Goal: Task Accomplishment & Management: Use online tool/utility

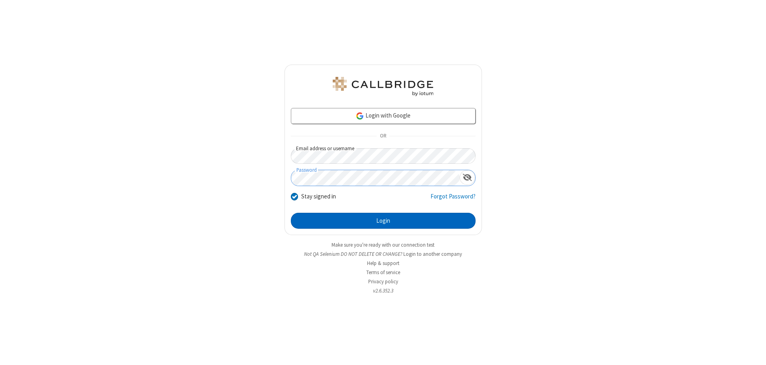
click at [383, 221] on button "Login" at bounding box center [383, 221] width 185 height 16
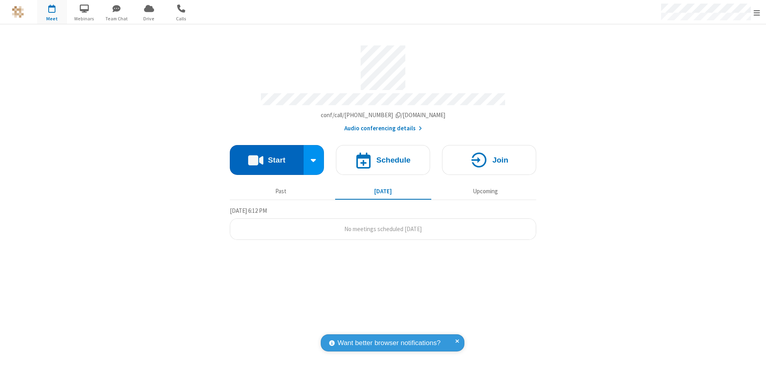
click at [267, 156] on button "Start" at bounding box center [267, 160] width 74 height 30
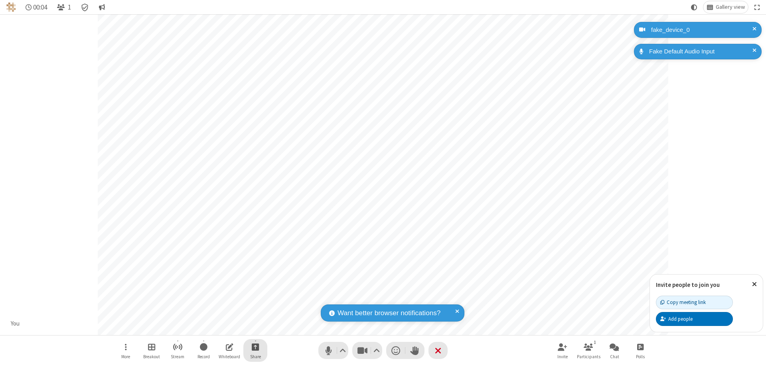
click at [255, 347] on span "Start sharing" at bounding box center [256, 347] width 8 height 10
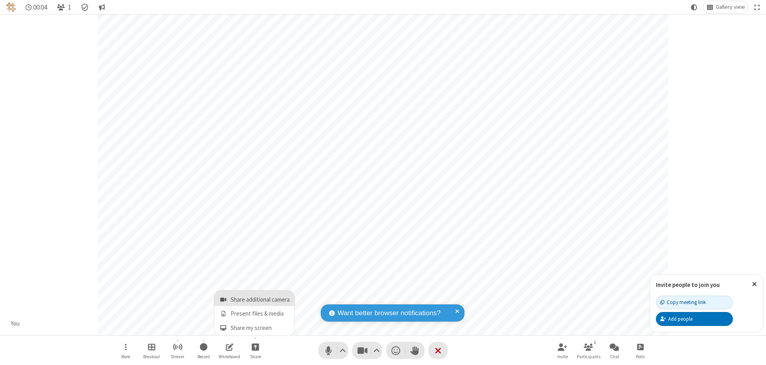
click at [255, 298] on span "Share additional camera" at bounding box center [260, 300] width 59 height 7
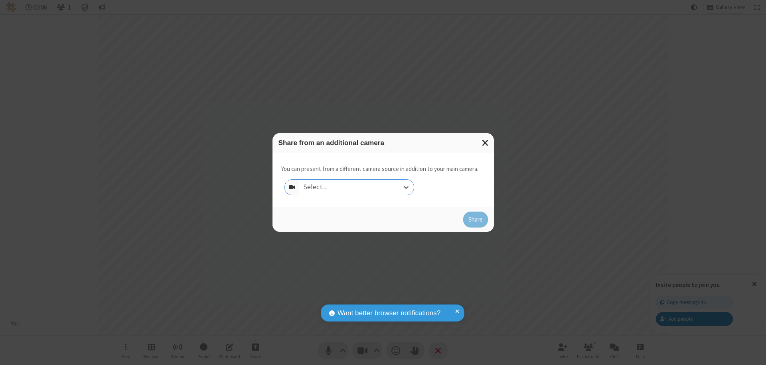
click at [356, 188] on div "Select..." at bounding box center [356, 187] width 115 height 15
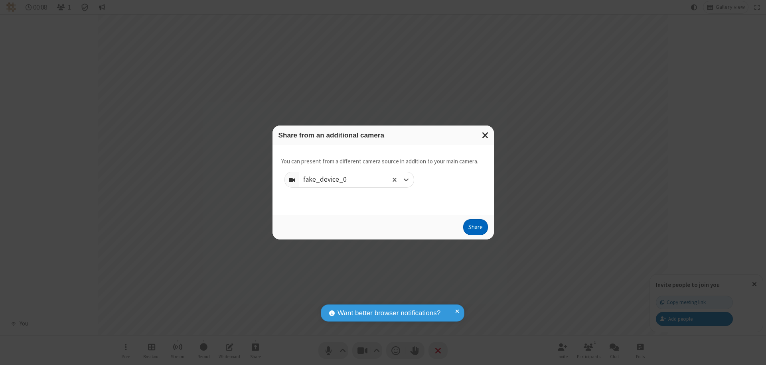
click at [475, 229] on button "Share" at bounding box center [475, 227] width 25 height 16
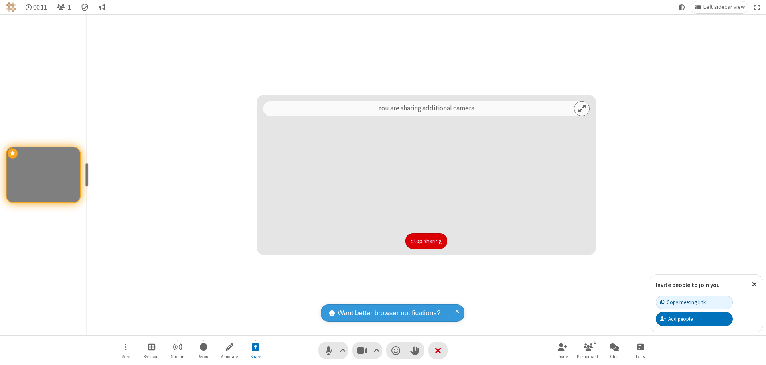
click at [426, 241] on button "Stop sharing" at bounding box center [426, 241] width 42 height 16
click at [255, 347] on span "Stop sharing additional camera" at bounding box center [256, 347] width 8 height 10
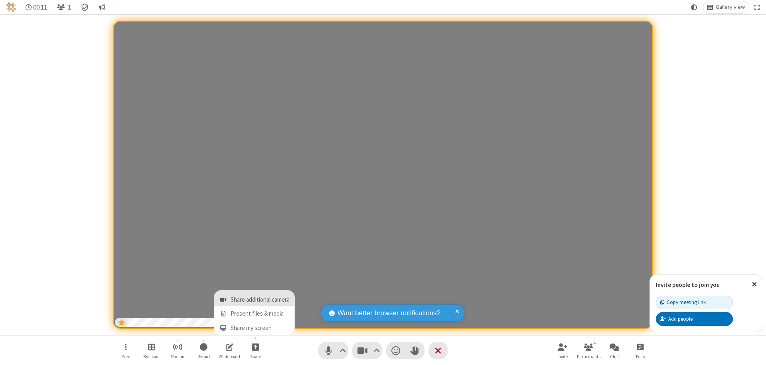
click at [255, 298] on span "Share additional camera" at bounding box center [260, 300] width 59 height 7
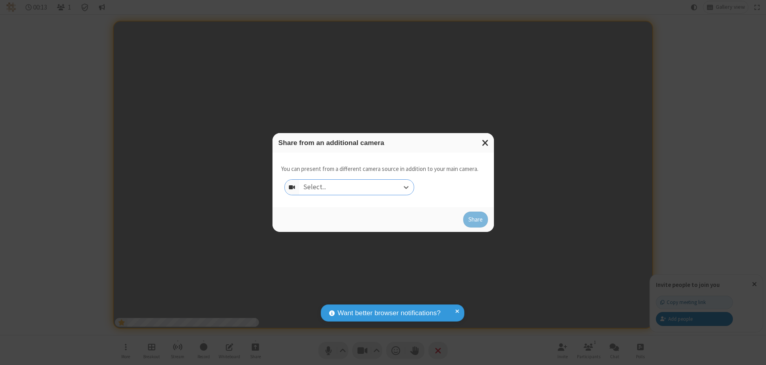
click at [356, 188] on div "Select..." at bounding box center [356, 187] width 115 height 15
